Goal: Find specific page/section: Find specific page/section

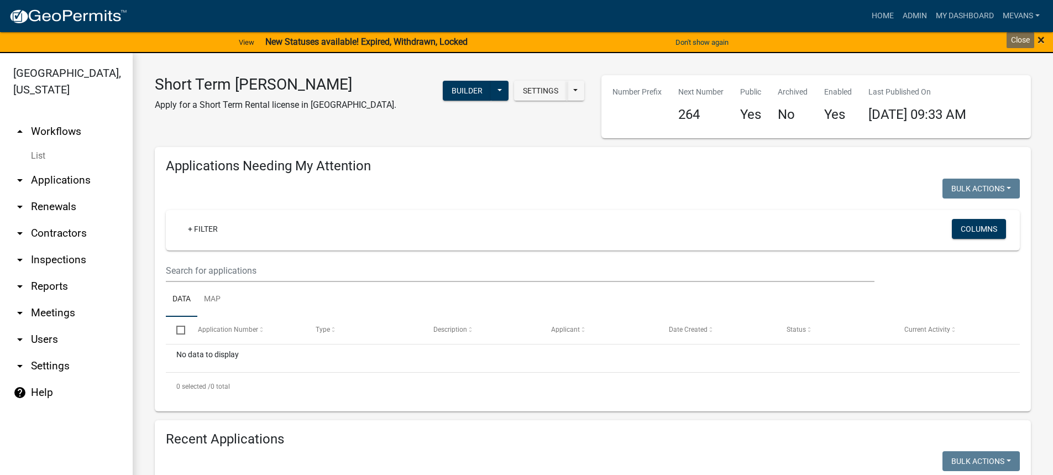
click at [1043, 38] on span "×" at bounding box center [1040, 39] width 7 height 15
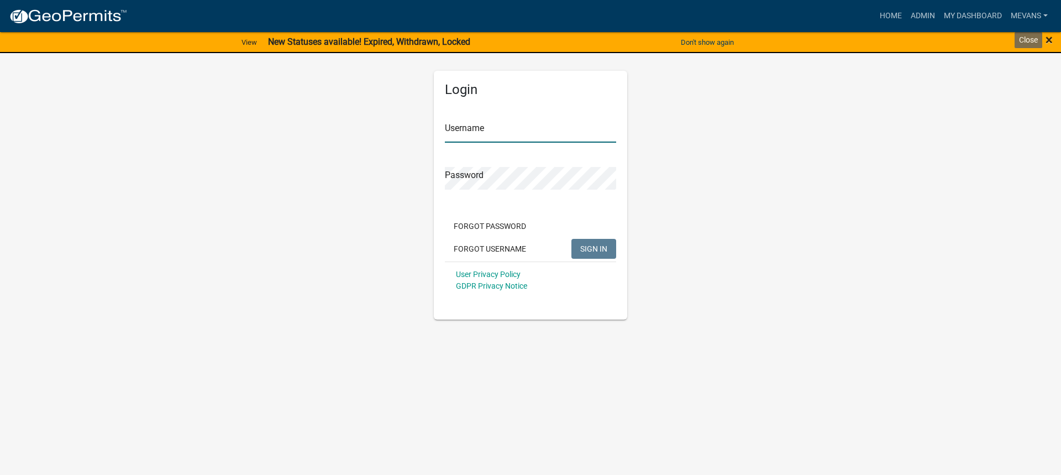
type input "Mevans"
click at [1051, 41] on span "×" at bounding box center [1049, 39] width 7 height 15
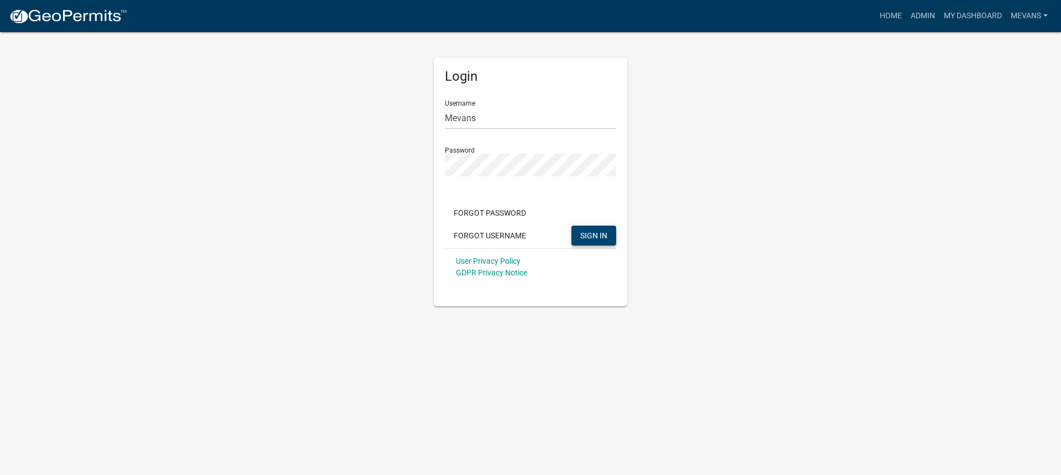
click at [587, 233] on span "SIGN IN" at bounding box center [593, 234] width 27 height 9
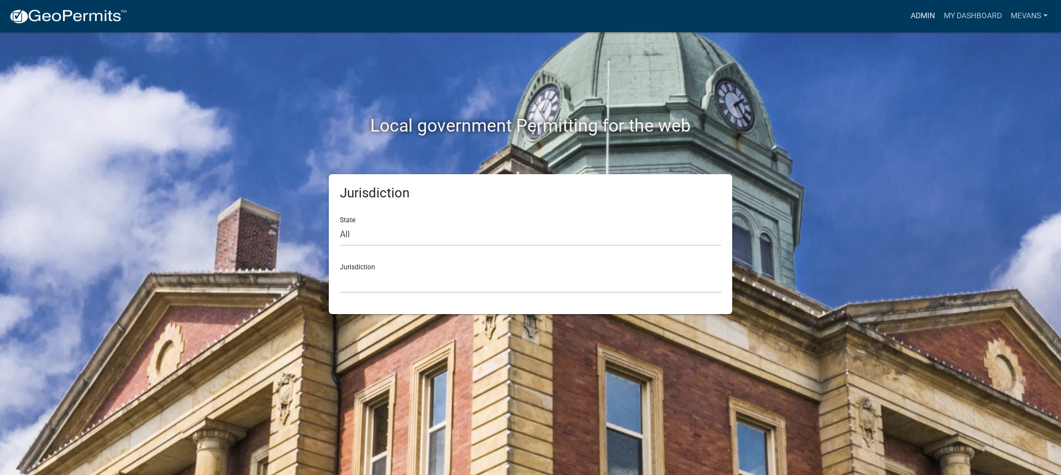
click at [921, 13] on link "Admin" at bounding box center [922, 16] width 33 height 21
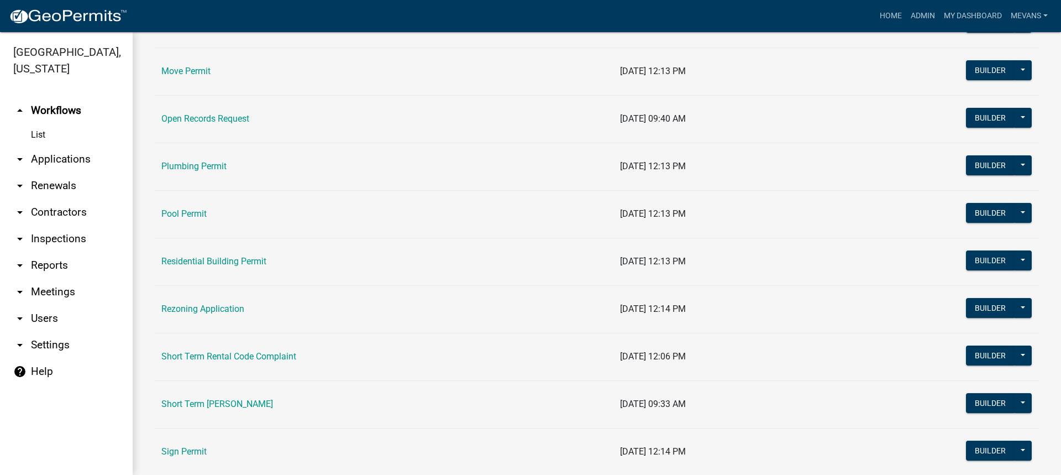
scroll to position [1326, 0]
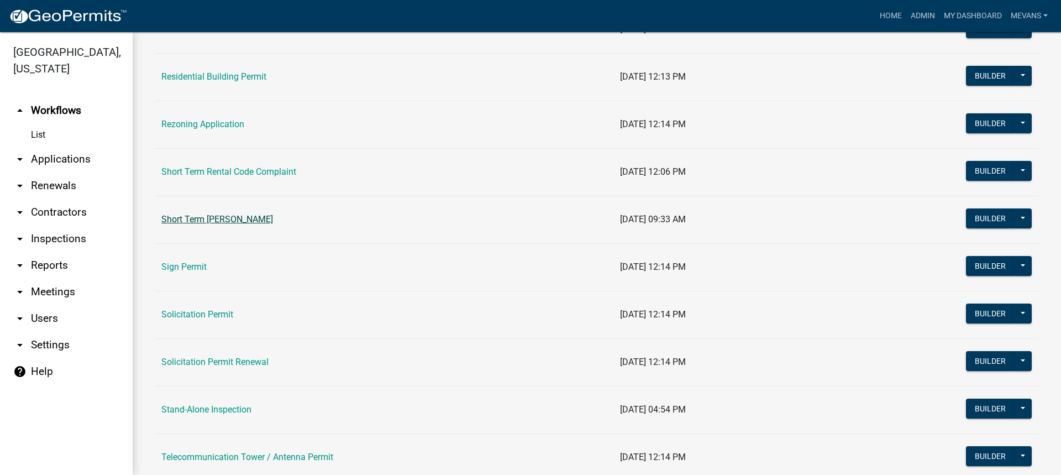
click at [236, 216] on link "Short Term [PERSON_NAME]" at bounding box center [217, 219] width 112 height 10
